Goal: Navigation & Orientation: Find specific page/section

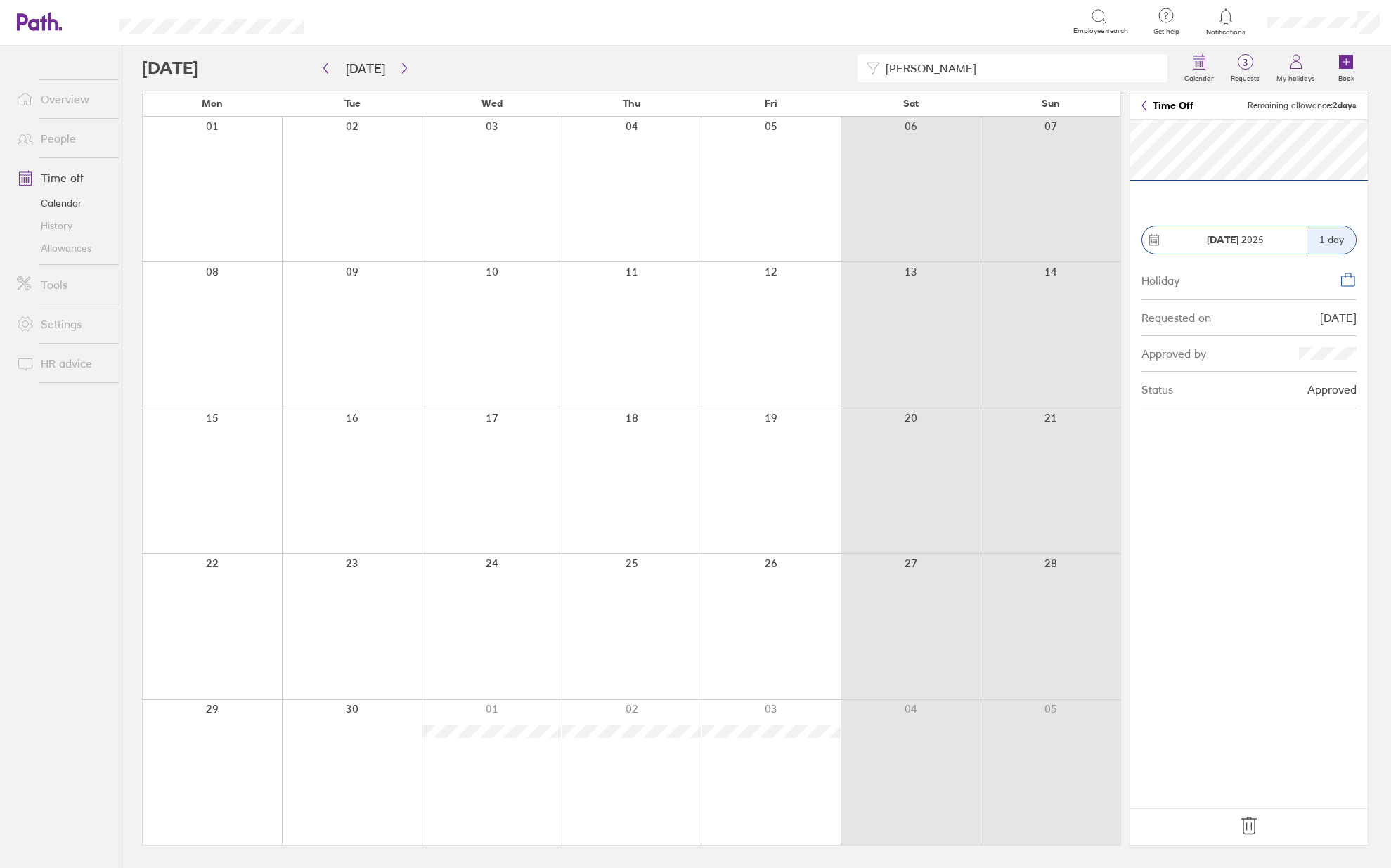
click at [78, 174] on link "Time off" at bounding box center [62, 177] width 113 height 28
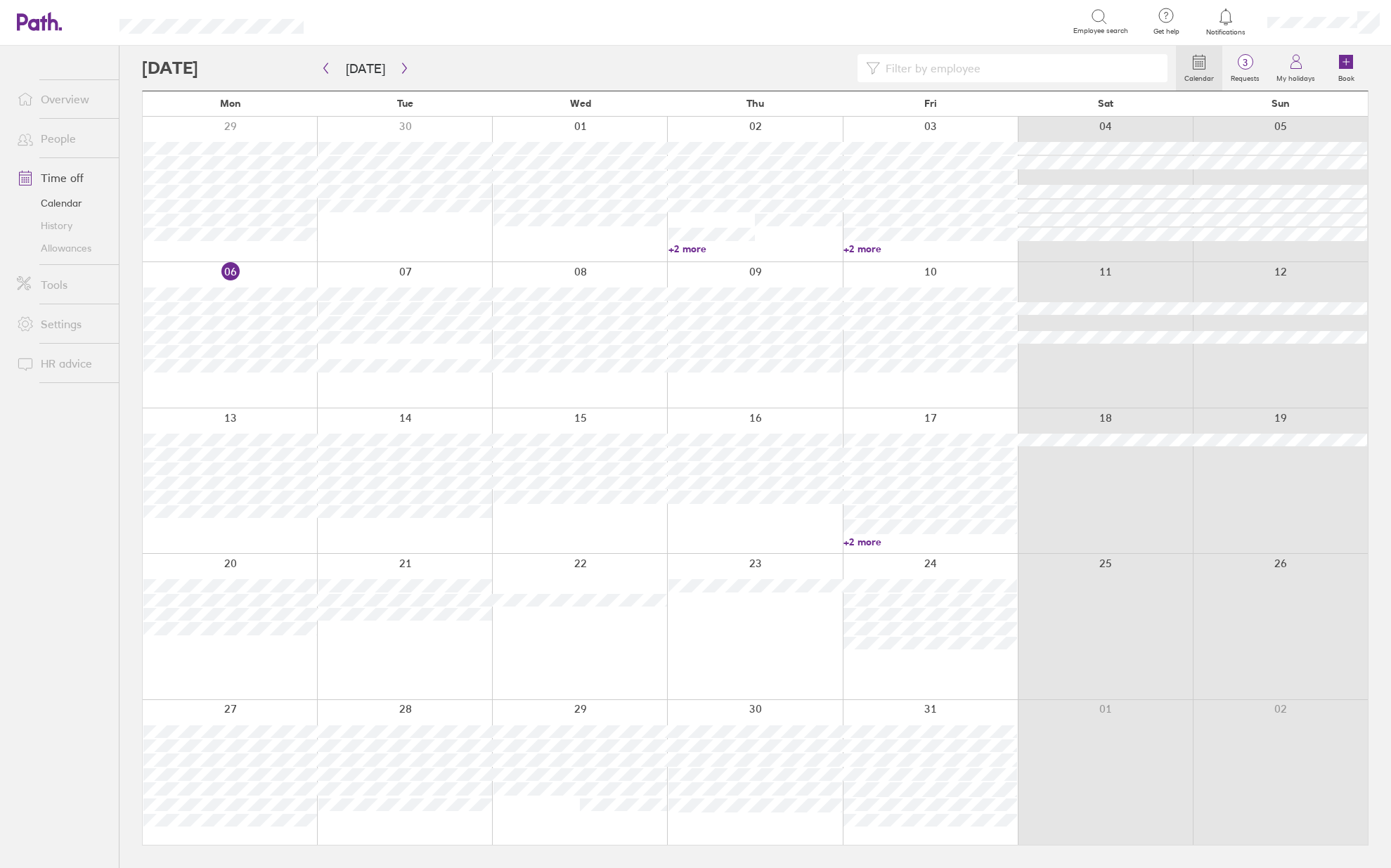
click at [57, 253] on link "Allowances" at bounding box center [62, 247] width 113 height 22
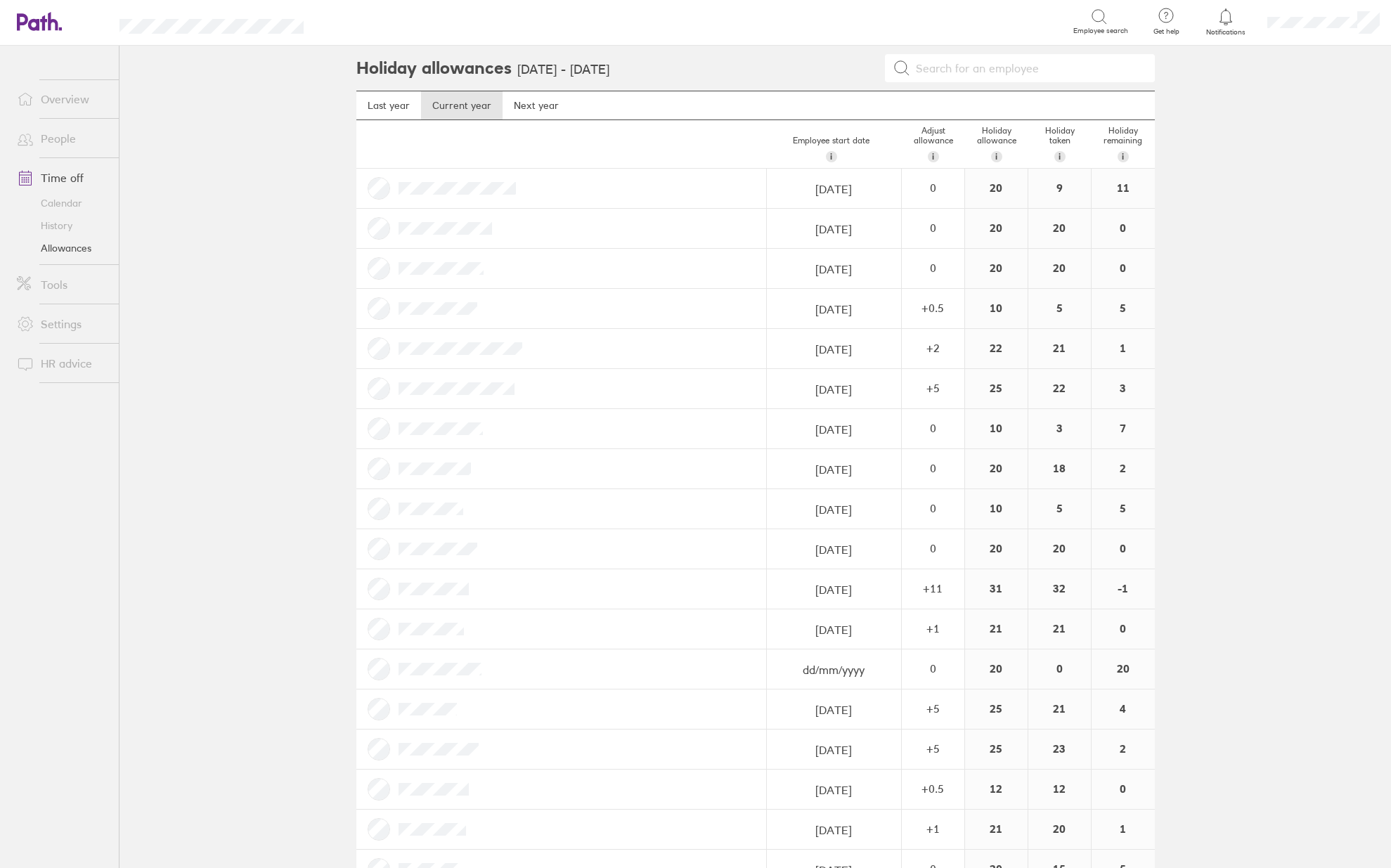
click at [69, 137] on link "People" at bounding box center [62, 138] width 113 height 28
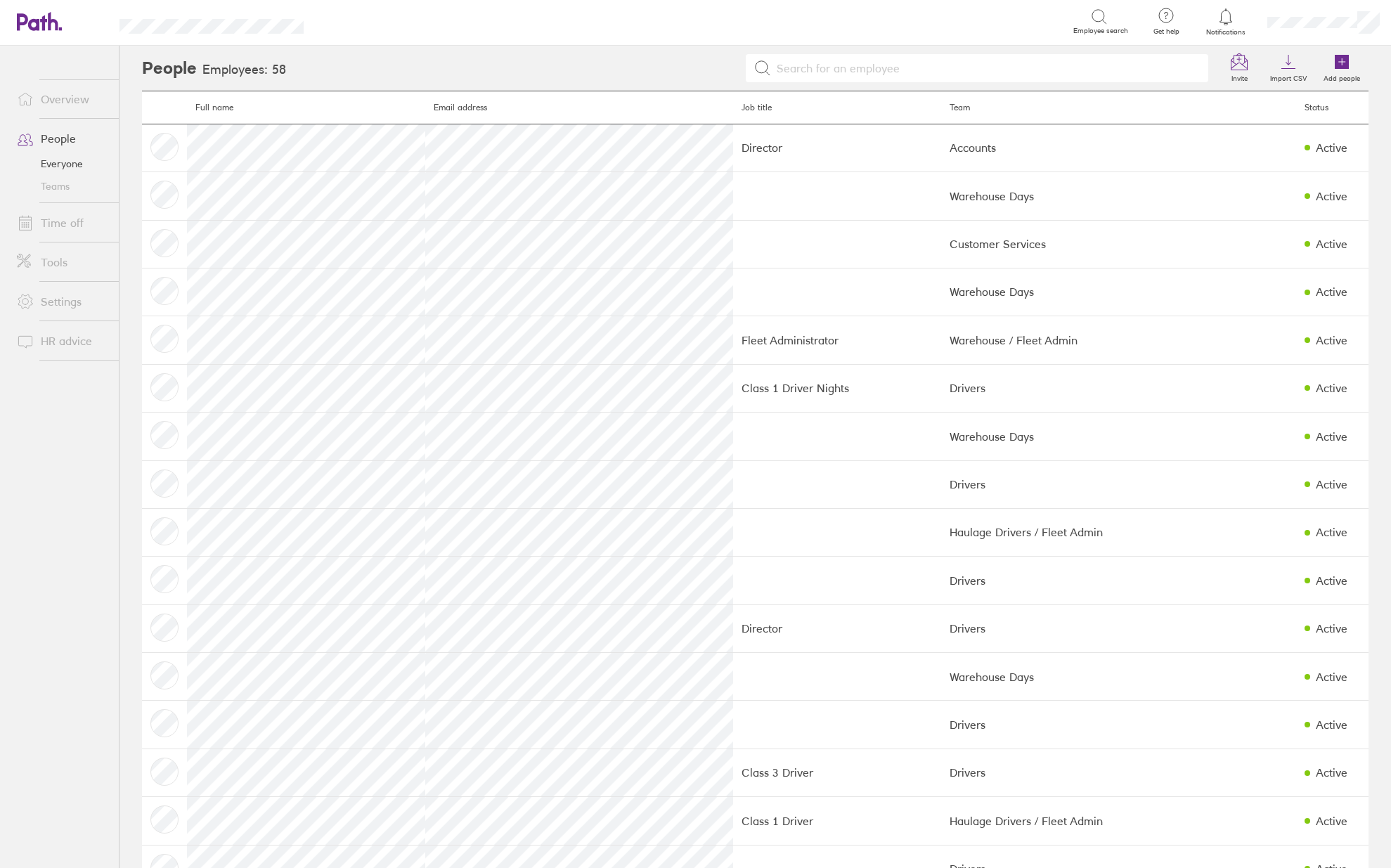
click at [55, 191] on link "Teams" at bounding box center [62, 186] width 113 height 22
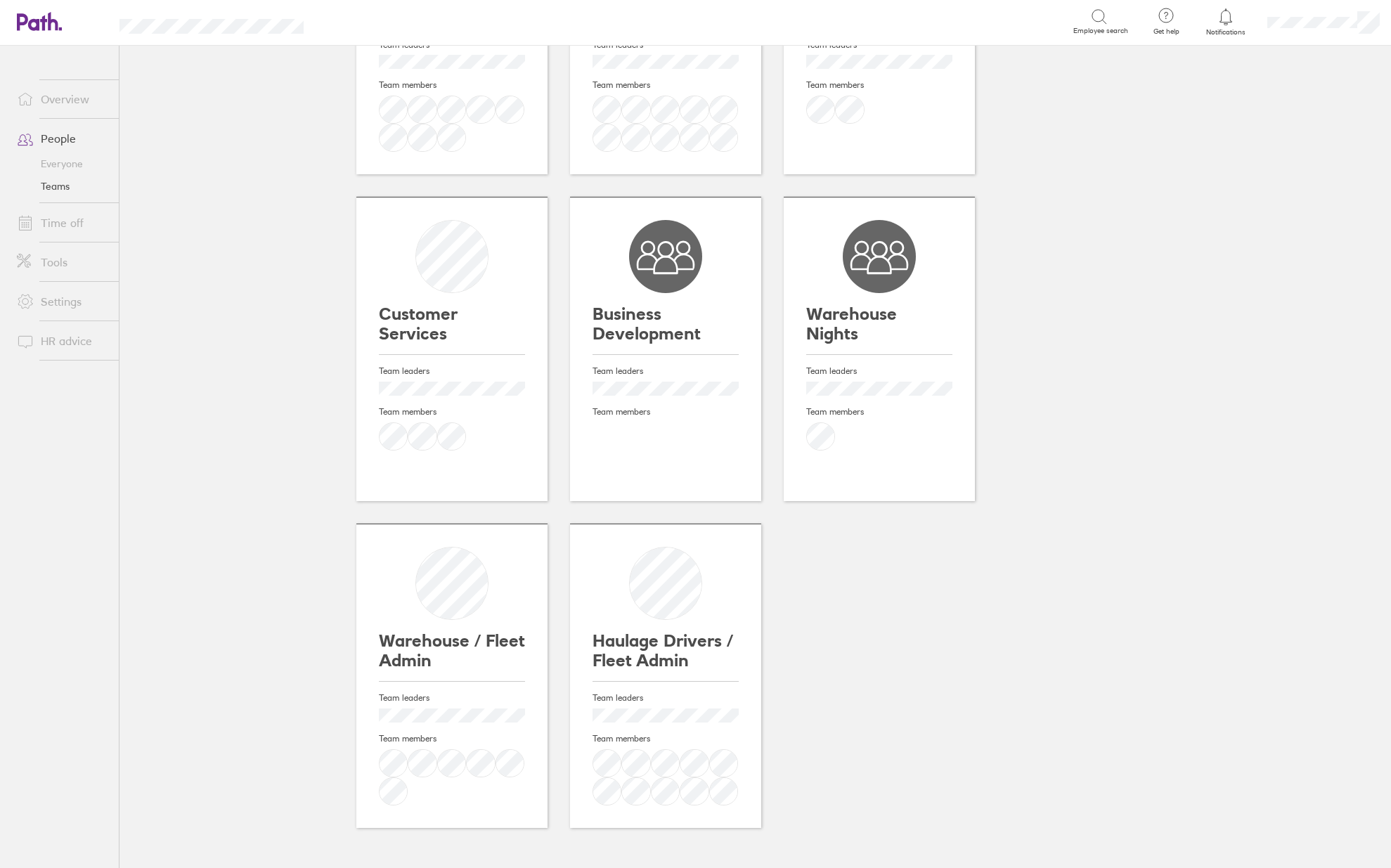
scroll to position [206, 0]
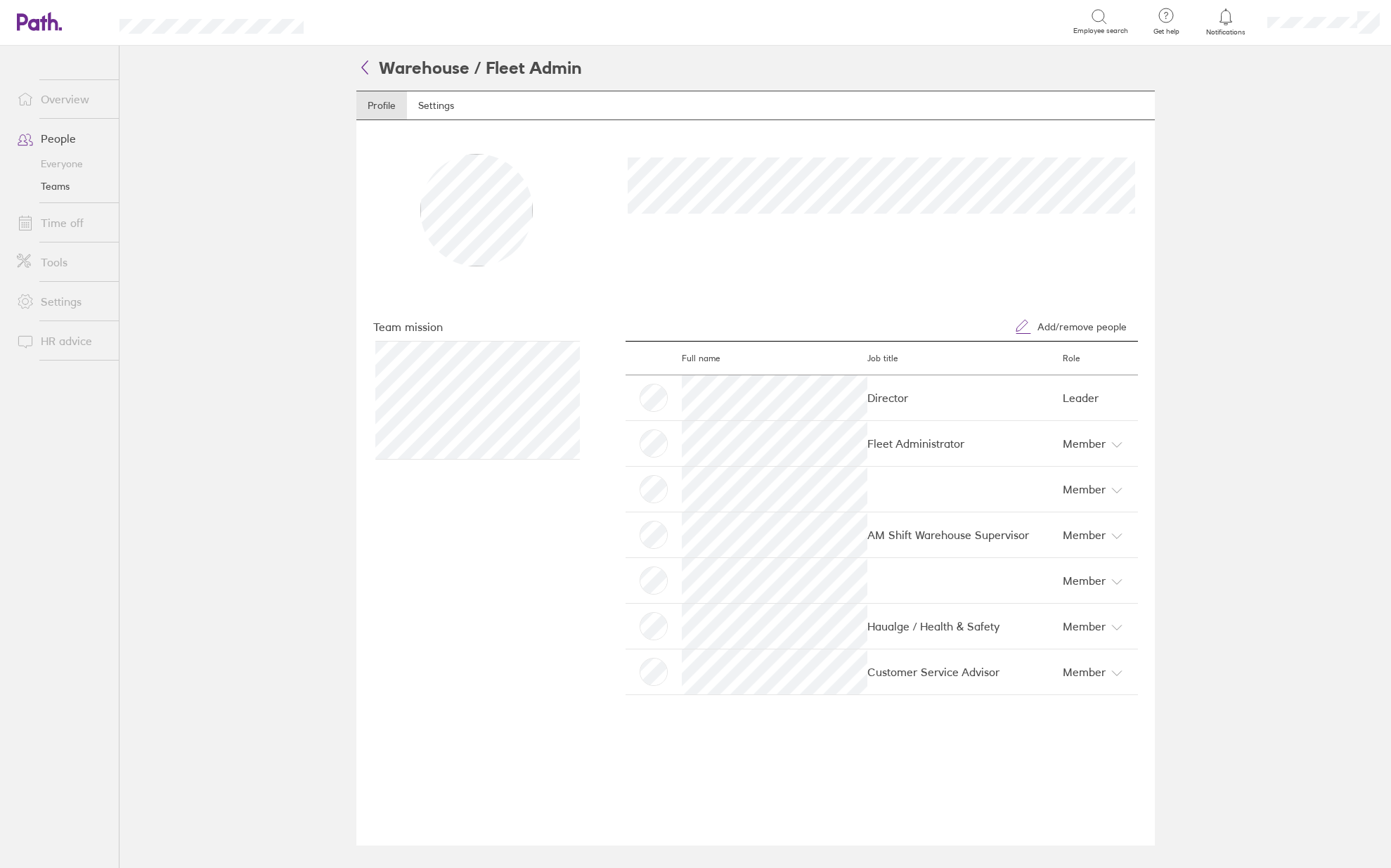
click at [1374, 355] on main "Warehouse / Fleet Admin Profile Settings Change image Team mission Add/remove p…" at bounding box center [755, 457] width 1271 height 822
click at [1369, 342] on main "Warehouse / Fleet Admin Profile Settings Change image Team mission Add/remove p…" at bounding box center [755, 457] width 1271 height 822
click at [54, 227] on link "Time off" at bounding box center [62, 222] width 113 height 28
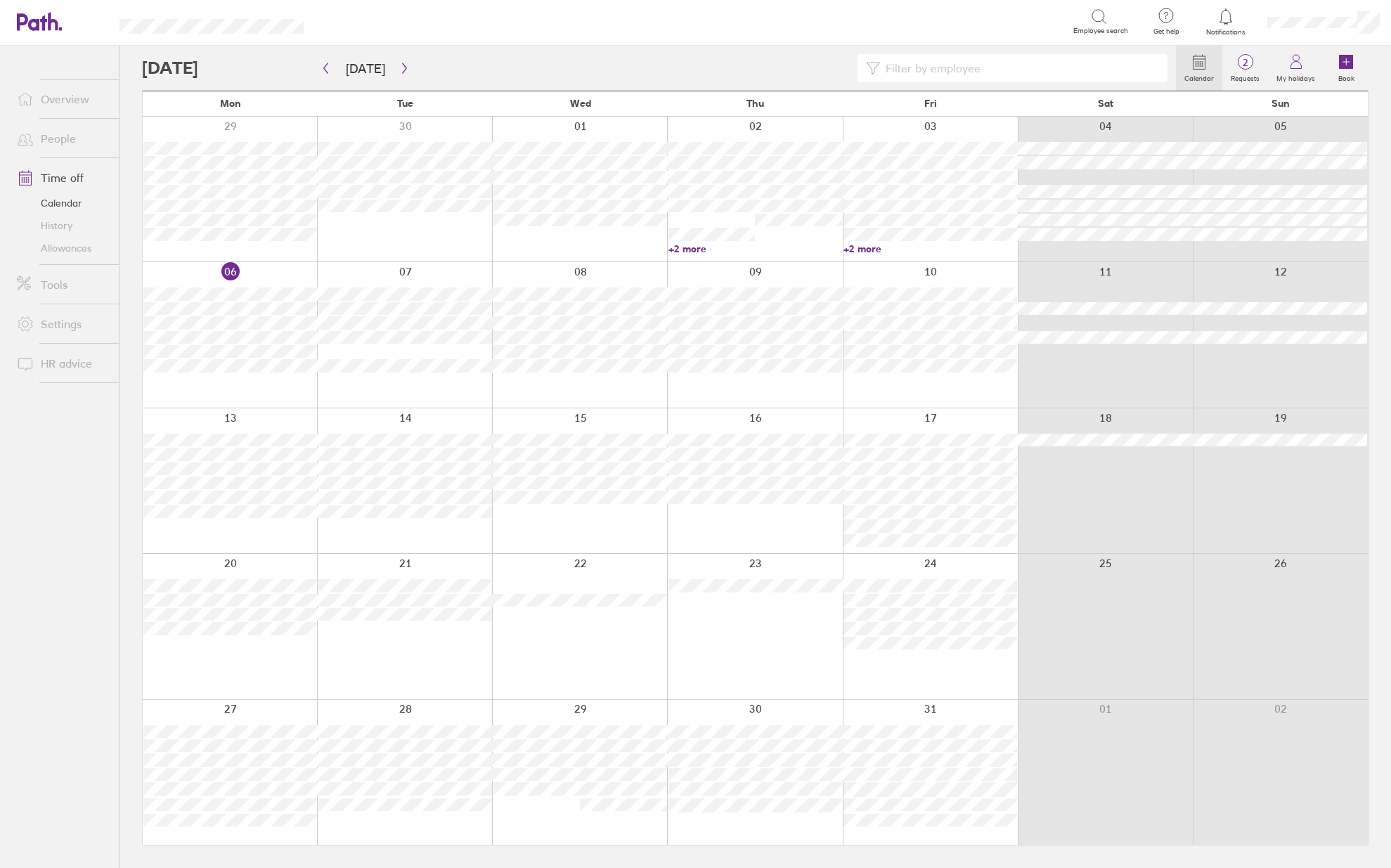
click at [1248, 69] on circle at bounding box center [1245, 62] width 14 height 14
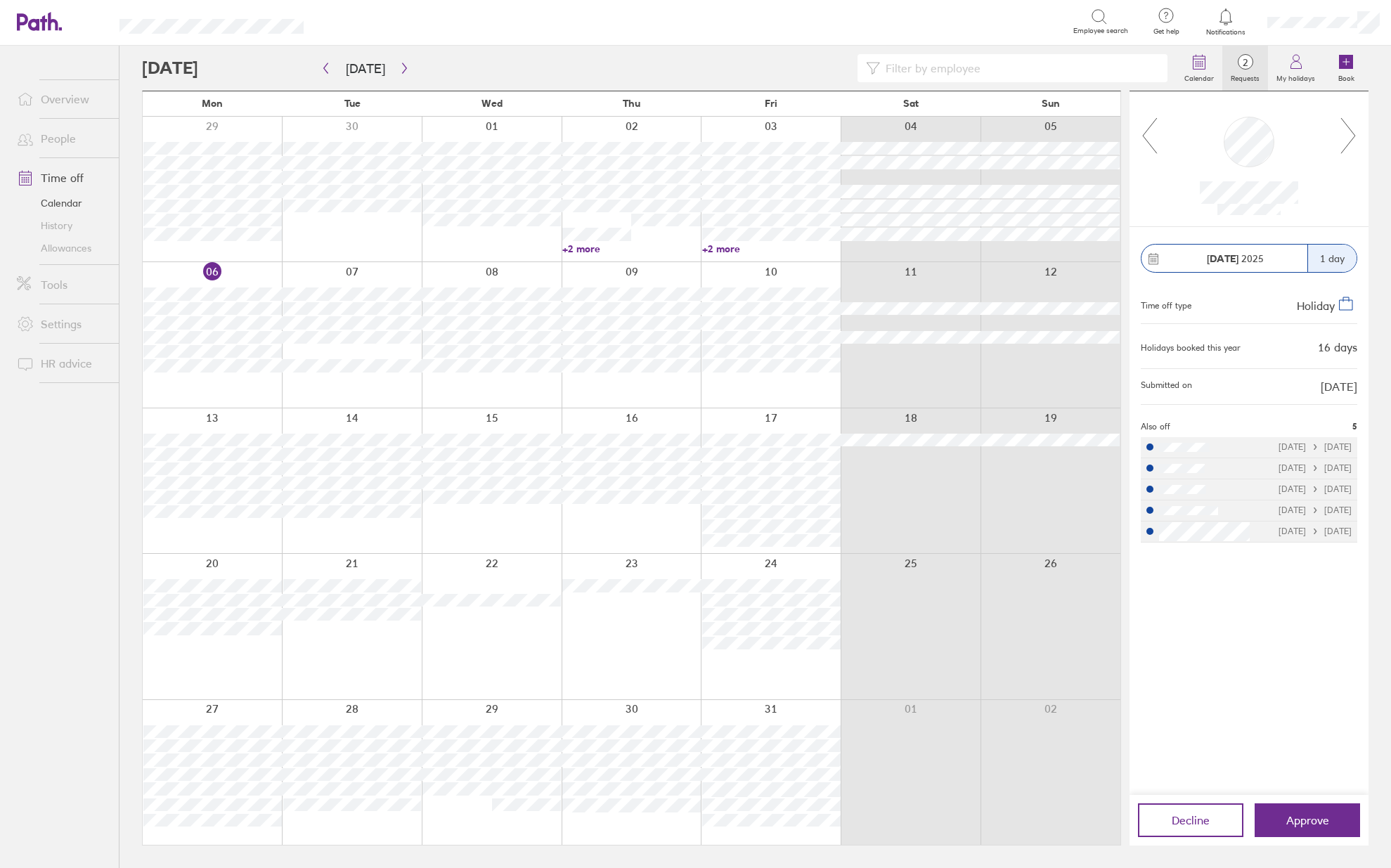
click at [1344, 147] on icon at bounding box center [1349, 136] width 18 height 38
click at [402, 66] on icon "button" at bounding box center [404, 68] width 4 height 11
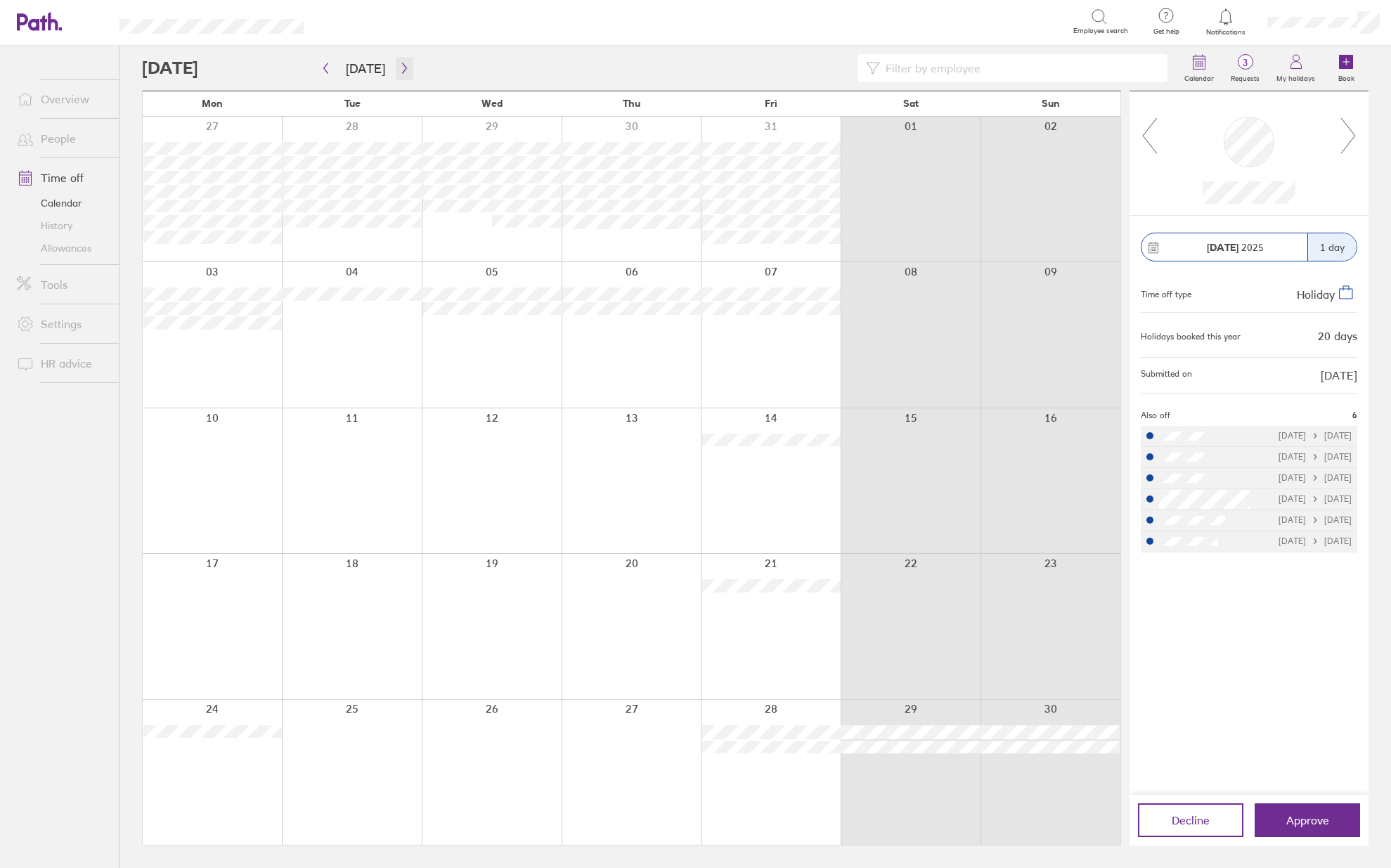
click at [402, 66] on icon "button" at bounding box center [404, 68] width 4 height 11
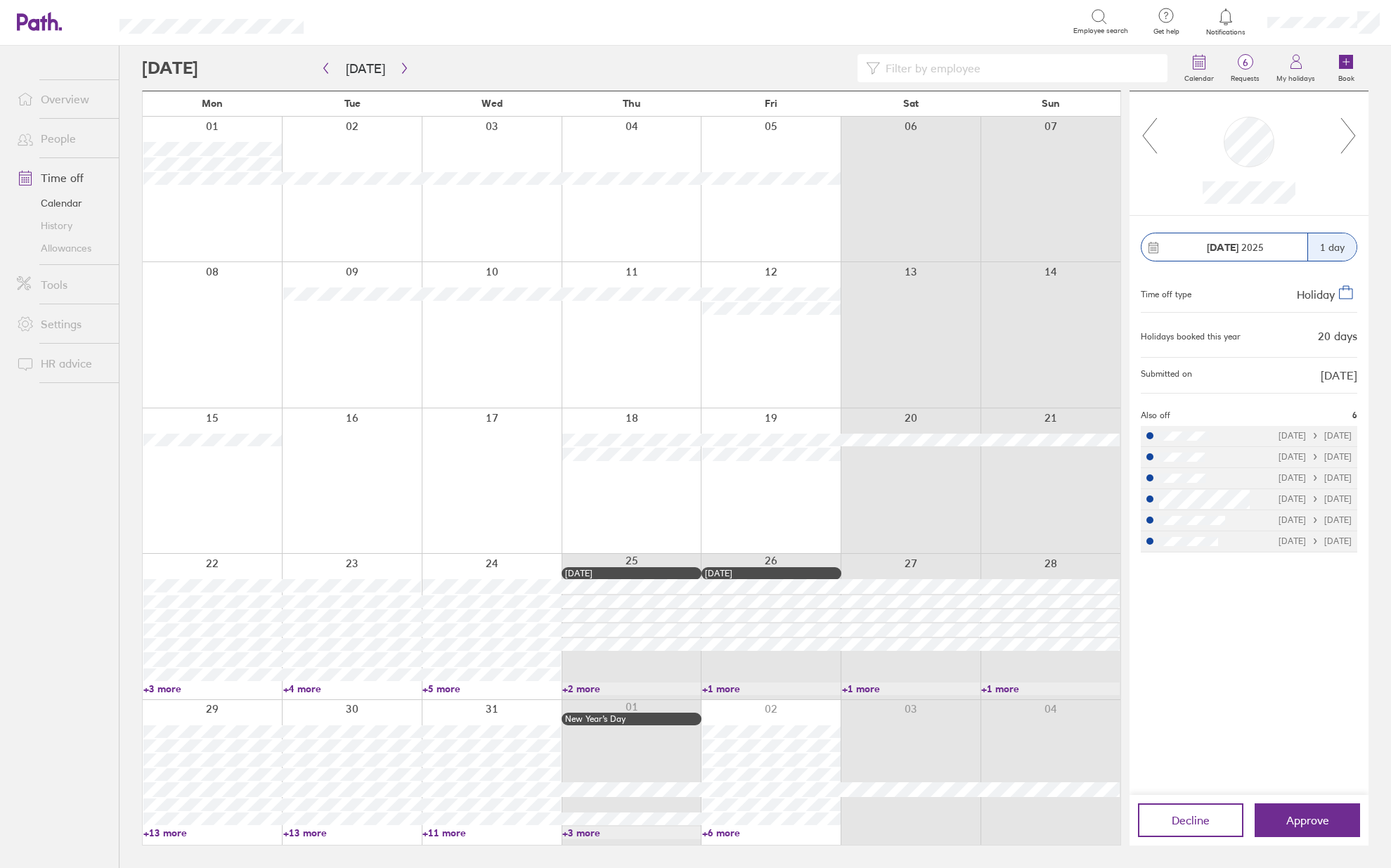
click at [65, 143] on link "People" at bounding box center [62, 138] width 113 height 28
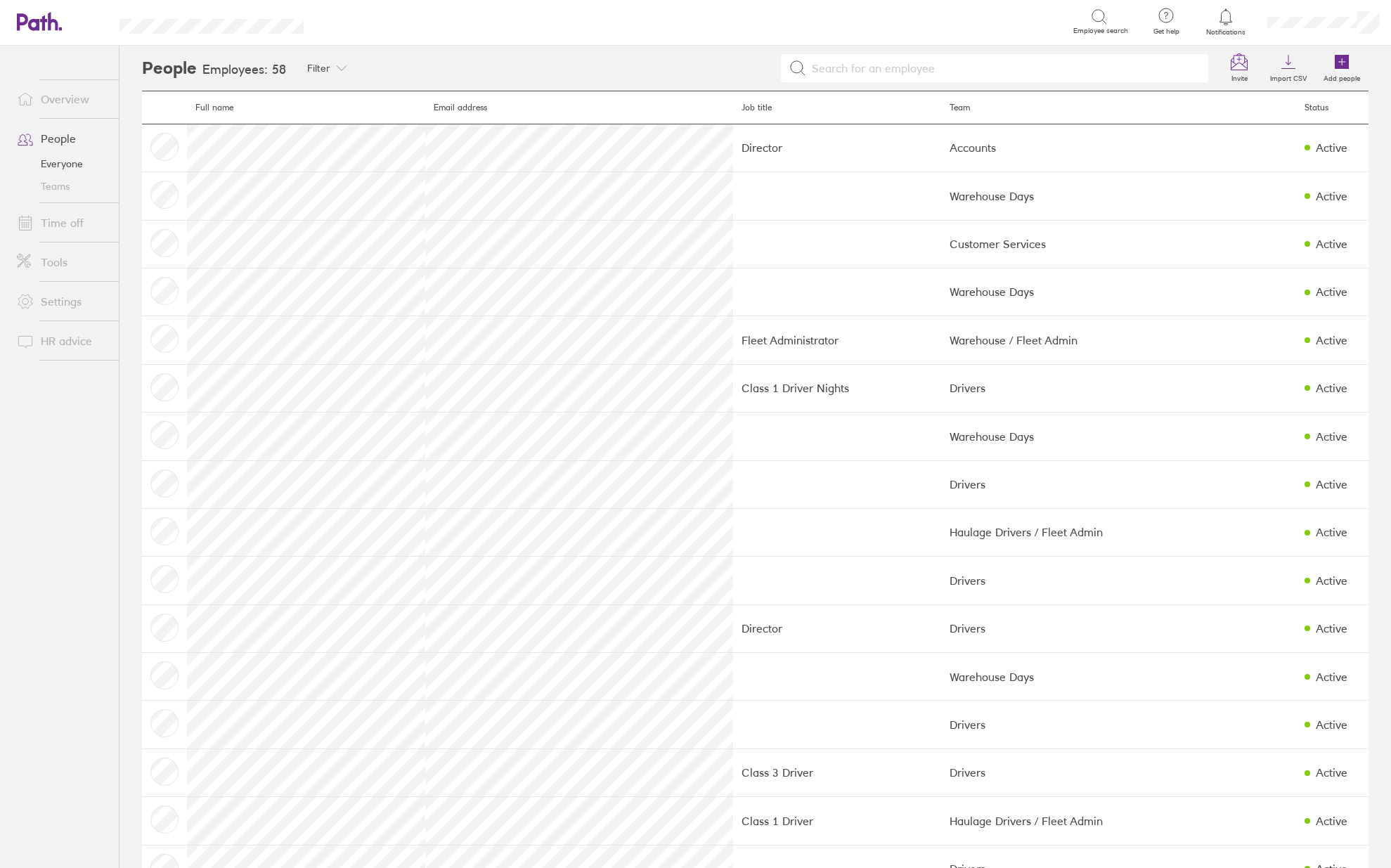
click at [82, 220] on link "Time off" at bounding box center [62, 222] width 113 height 28
